Goal: Task Accomplishment & Management: Manage account settings

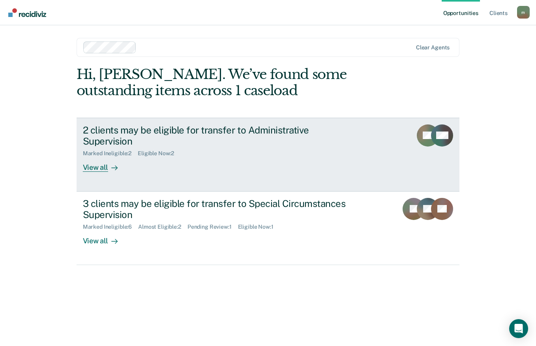
click at [106, 161] on link "2 clients may be eligible for transfer to Administrative Supervision Marked Ine…" at bounding box center [268, 155] width 383 height 74
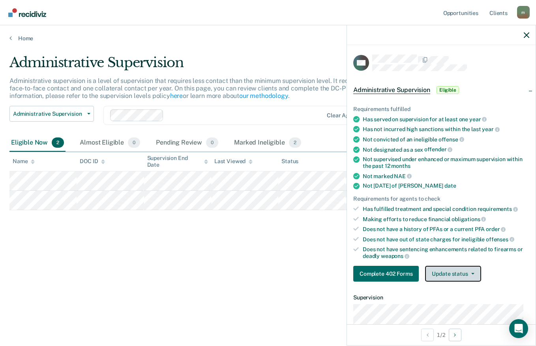
click at [471, 273] on icon "button" at bounding box center [472, 274] width 3 height 2
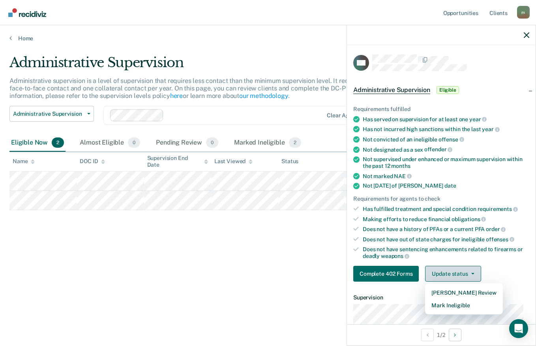
click at [465, 305] on button "Mark Ineligible" at bounding box center [463, 305] width 77 height 13
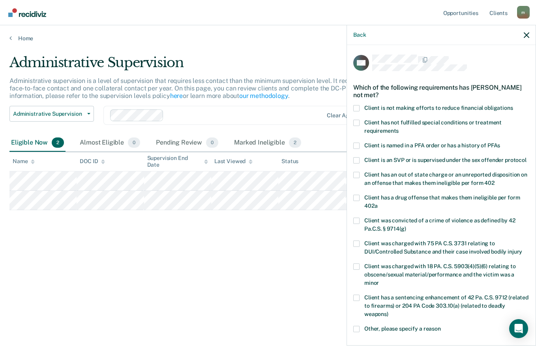
click at [494, 122] on span "Client has not fulfilled special conditions or treatment requirements" at bounding box center [432, 126] width 137 height 15
click at [398, 128] on input "Client has not fulfilled special conditions or treatment requirements" at bounding box center [398, 128] width 0 height 0
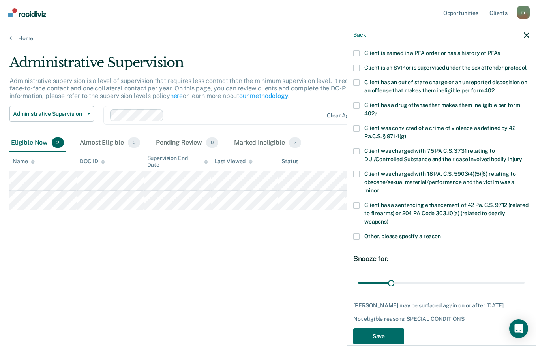
scroll to position [114, 0]
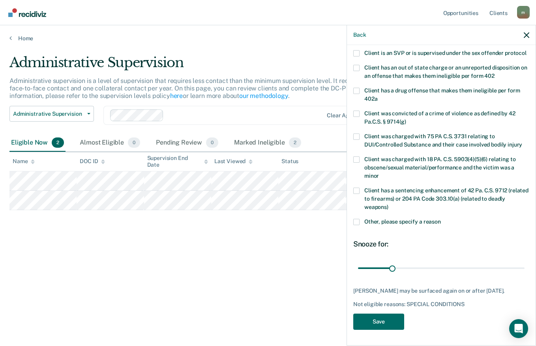
type input "31"
click at [374, 318] on button "Save" at bounding box center [378, 321] width 51 height 16
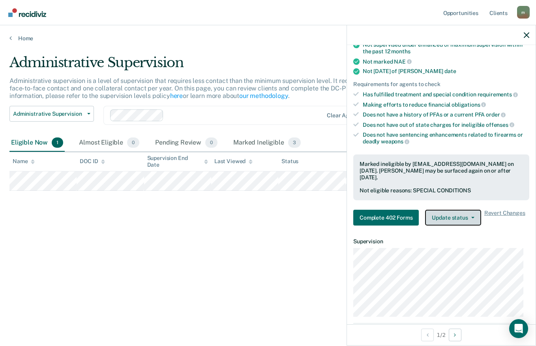
click at [462, 216] on button "Update status" at bounding box center [453, 217] width 56 height 16
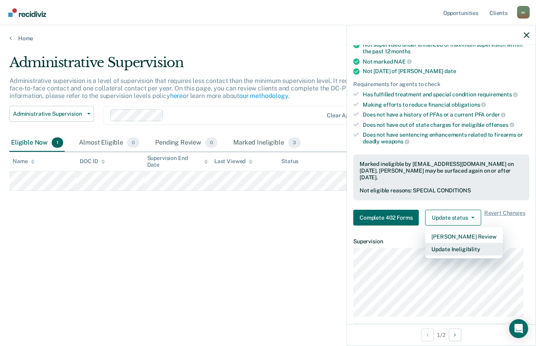
click at [475, 251] on button "Update Ineligibility" at bounding box center [463, 249] width 77 height 13
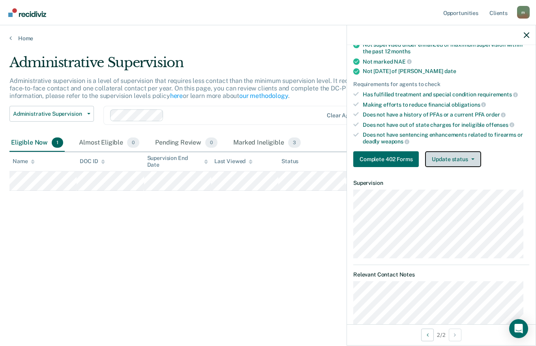
click at [468, 159] on span "button" at bounding box center [471, 159] width 6 height 2
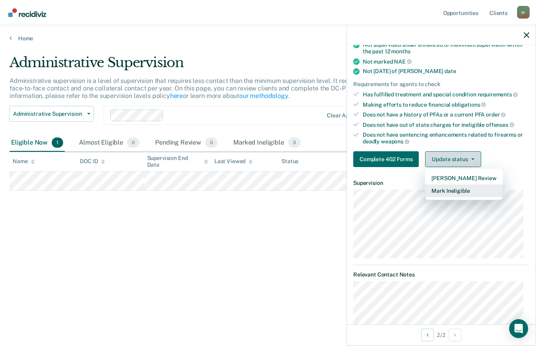
click at [464, 191] on button "Mark Ineligible" at bounding box center [463, 190] width 77 height 13
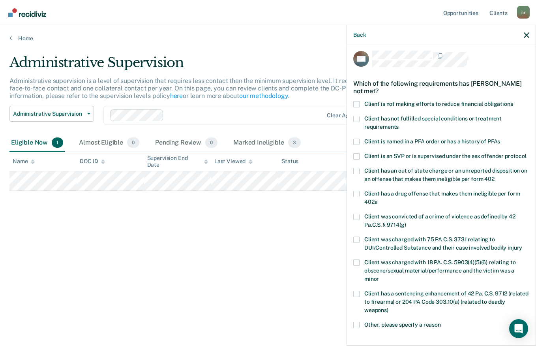
scroll to position [0, 0]
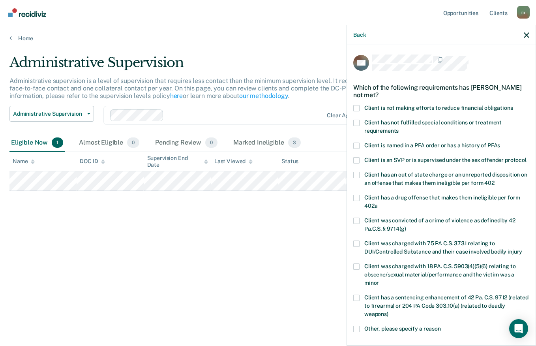
click at [357, 122] on span at bounding box center [356, 123] width 6 height 6
click at [398, 128] on input "Client has not fulfilled special conditions or treatment requirements" at bounding box center [398, 128] width 0 height 0
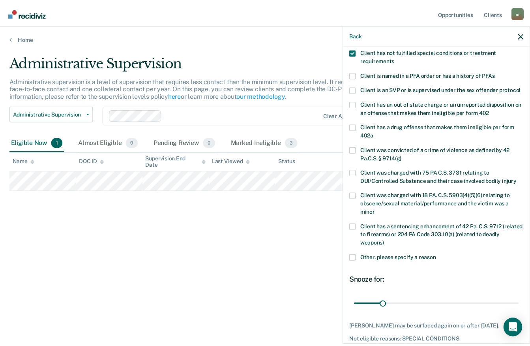
scroll to position [121, 0]
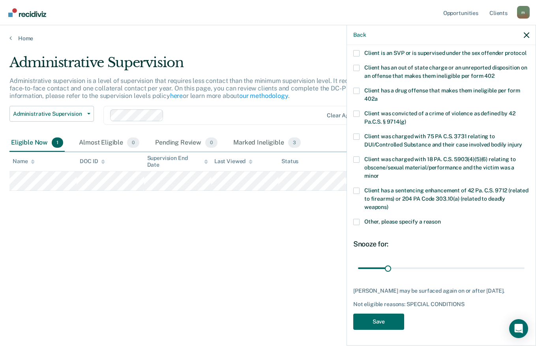
type input "31"
click at [400, 321] on button "Save" at bounding box center [378, 321] width 51 height 16
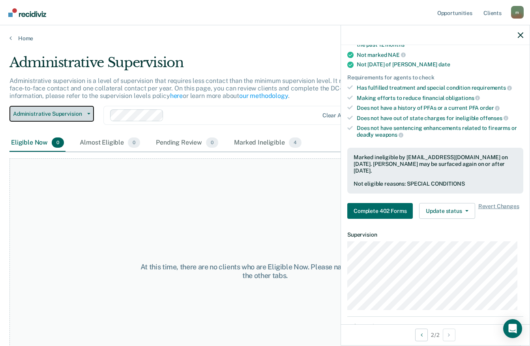
click at [86, 112] on button "Administrative Supervision" at bounding box center [51, 114] width 84 height 16
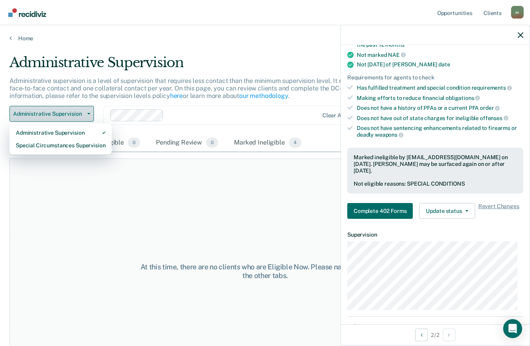
click at [73, 144] on div "Special Circumstances Supervision" at bounding box center [61, 145] width 90 height 13
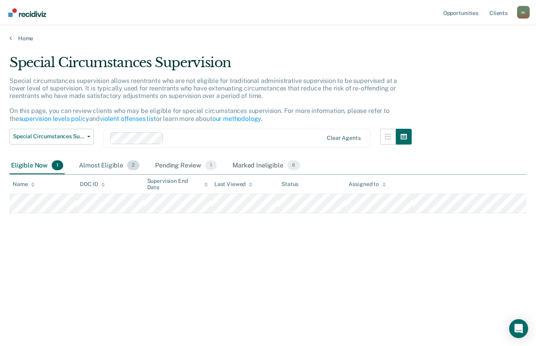
click at [106, 165] on div "Almost Eligible 2" at bounding box center [109, 165] width 64 height 17
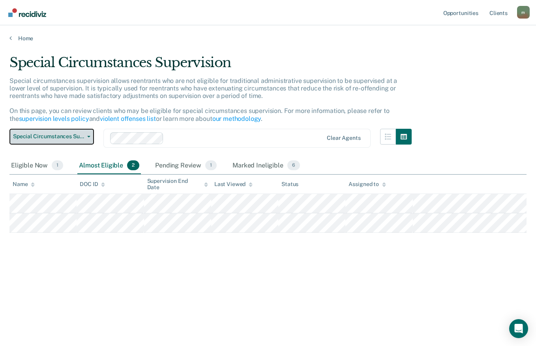
click at [80, 137] on span "Special Circumstances Supervision" at bounding box center [48, 136] width 71 height 7
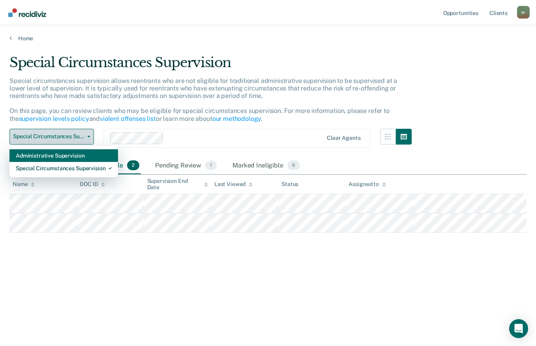
click at [77, 157] on div "Administrative Supervision" at bounding box center [64, 155] width 96 height 13
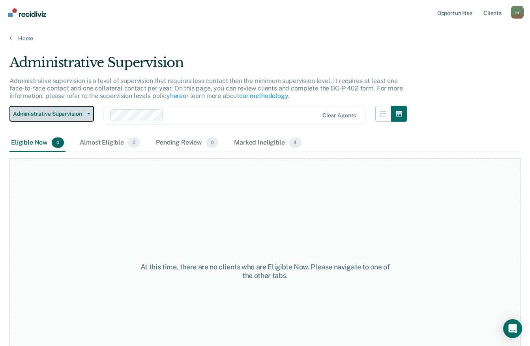
click at [81, 113] on span "Administrative Supervision" at bounding box center [48, 113] width 71 height 7
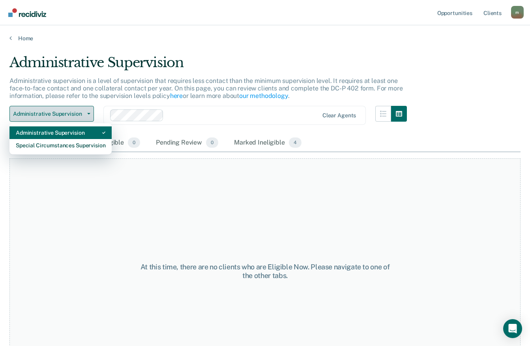
click at [67, 144] on div "Special Circumstances Supervision" at bounding box center [61, 145] width 90 height 13
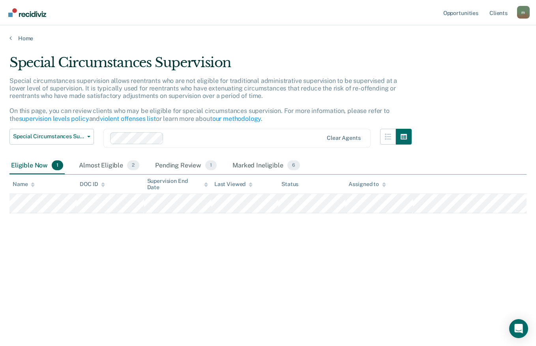
click at [196, 285] on div "Special Circumstances Supervision Special circumstances supervision allows reen…" at bounding box center [267, 170] width 517 height 232
click at [114, 166] on div "Almost Eligible 2" at bounding box center [109, 165] width 64 height 17
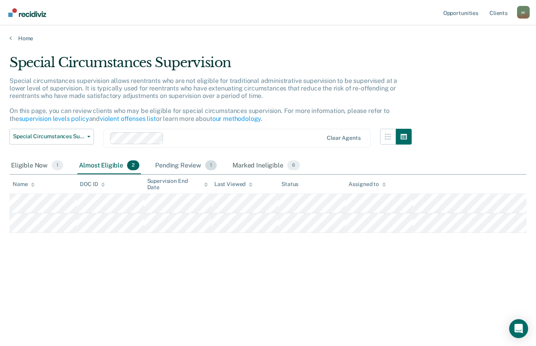
click at [175, 170] on div "Pending Review 1" at bounding box center [185, 165] width 65 height 17
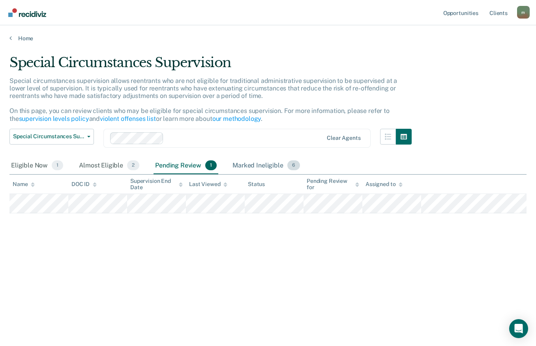
click at [254, 162] on div "Marked Ineligible 6" at bounding box center [266, 165] width 71 height 17
